Goal: Find specific page/section: Find specific page/section

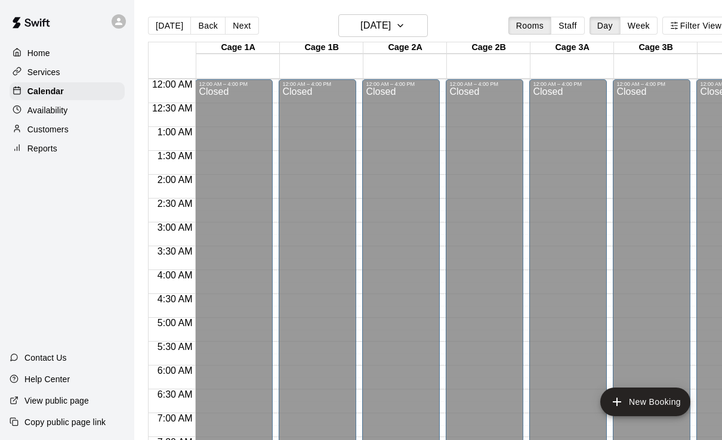
scroll to position [736, 0]
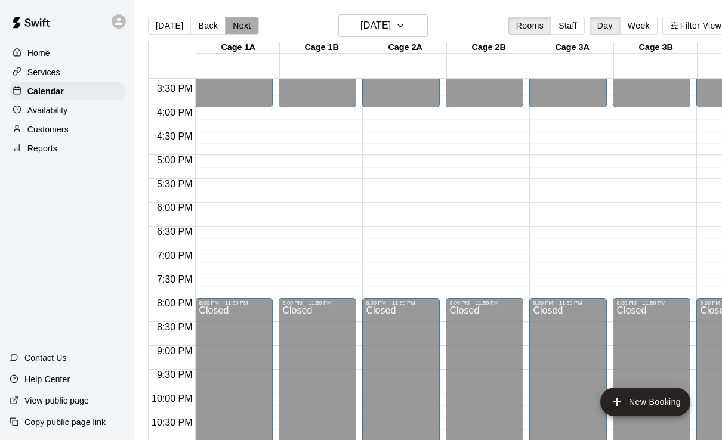
click at [236, 24] on button "Next" at bounding box center [241, 26] width 33 height 18
click at [44, 114] on p "Availability" at bounding box center [47, 110] width 41 height 12
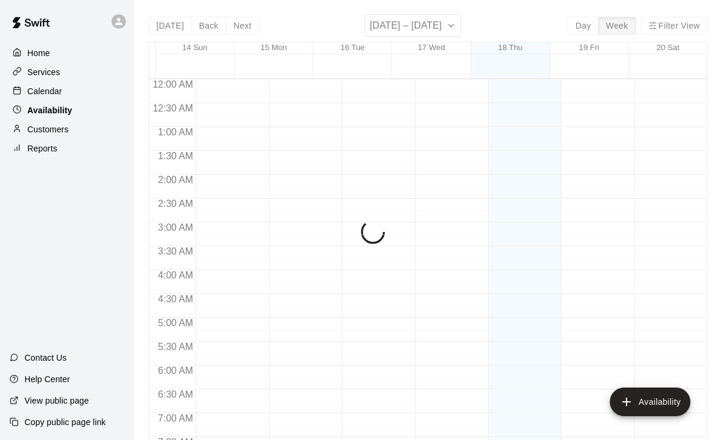
scroll to position [771, 0]
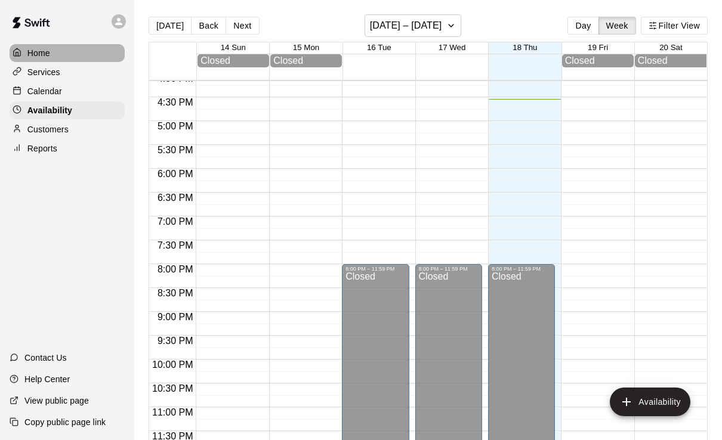
click at [48, 55] on p "Home" at bounding box center [38, 53] width 23 height 12
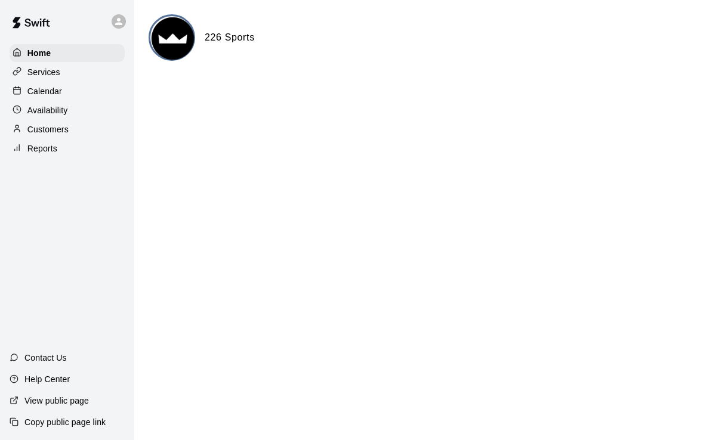
click at [50, 77] on p "Services" at bounding box center [43, 72] width 33 height 12
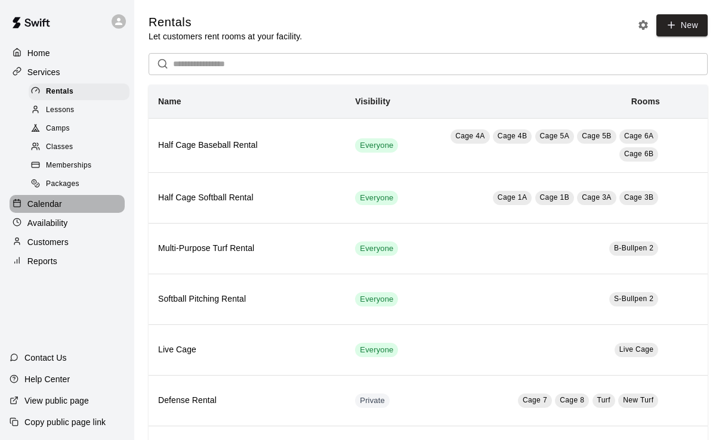
click at [63, 198] on div "Calendar" at bounding box center [67, 204] width 115 height 18
